Goal: Find specific page/section: Find specific page/section

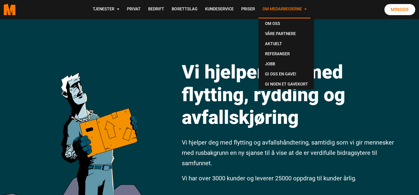
click at [299, 11] on link "Om Medarbeiderne" at bounding box center [284, 10] width 52 height 18
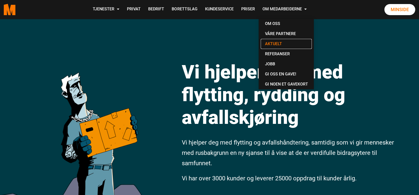
click at [281, 41] on link "Aktuelt" at bounding box center [286, 44] width 51 height 10
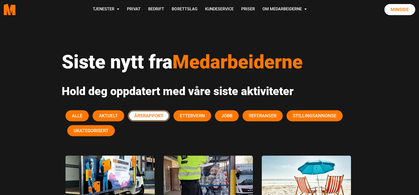
click at [150, 116] on span "Årsrapport" at bounding box center [148, 115] width 29 height 5
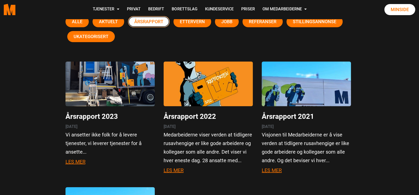
scroll to position [95, 0]
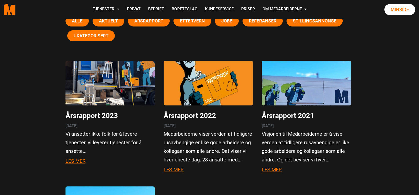
click at [118, 131] on p "Vi ansetter ikke folk for å levere tjenester, vi leverer tjenester for å ansett…" at bounding box center [109, 143] width 89 height 26
click at [111, 116] on link "Årsrapport 2023" at bounding box center [91, 116] width 52 height 8
